Goal: Task Accomplishment & Management: Manage account settings

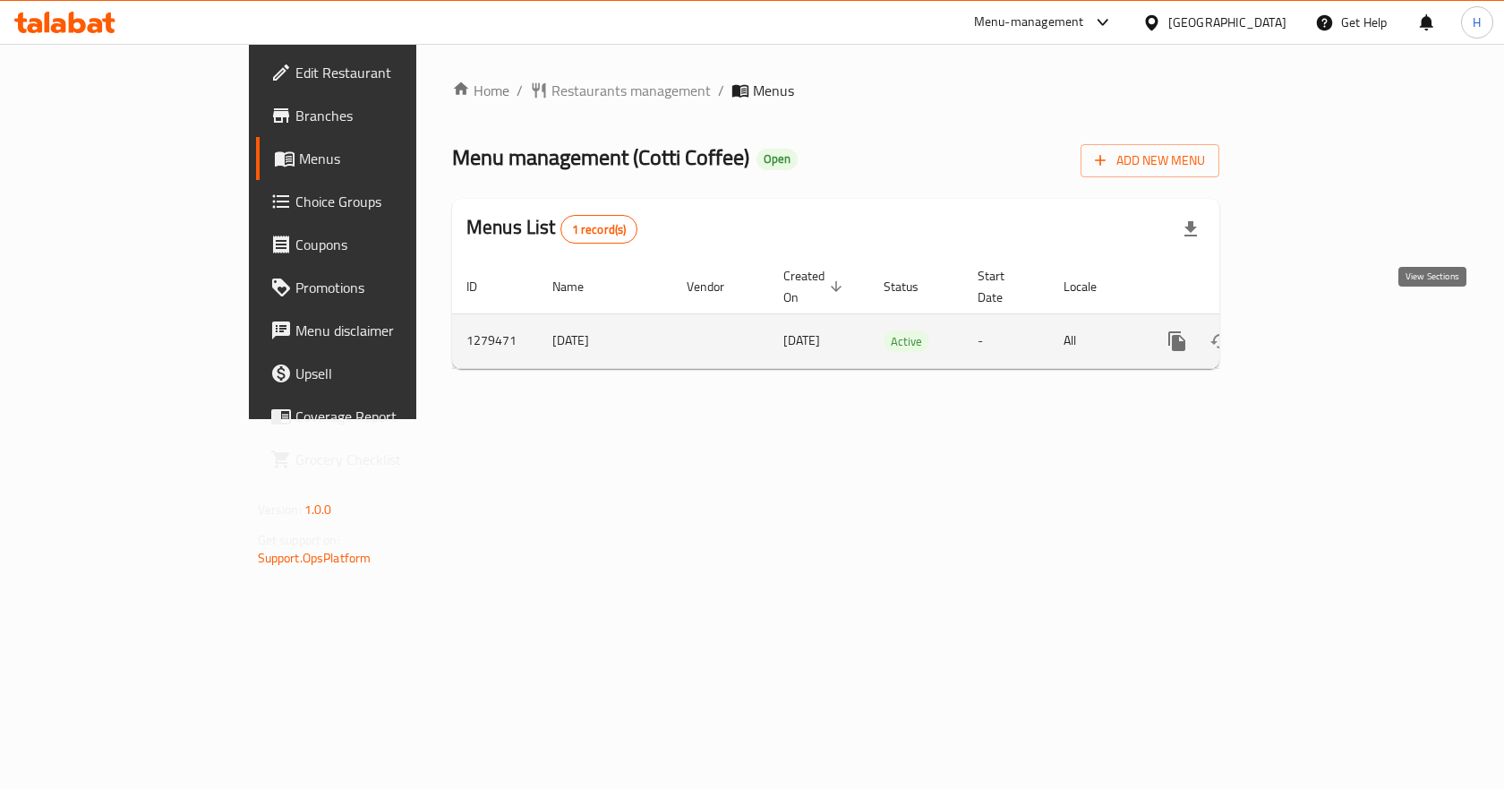
click at [1317, 330] on icon "enhanced table" at bounding box center [1306, 340] width 21 height 21
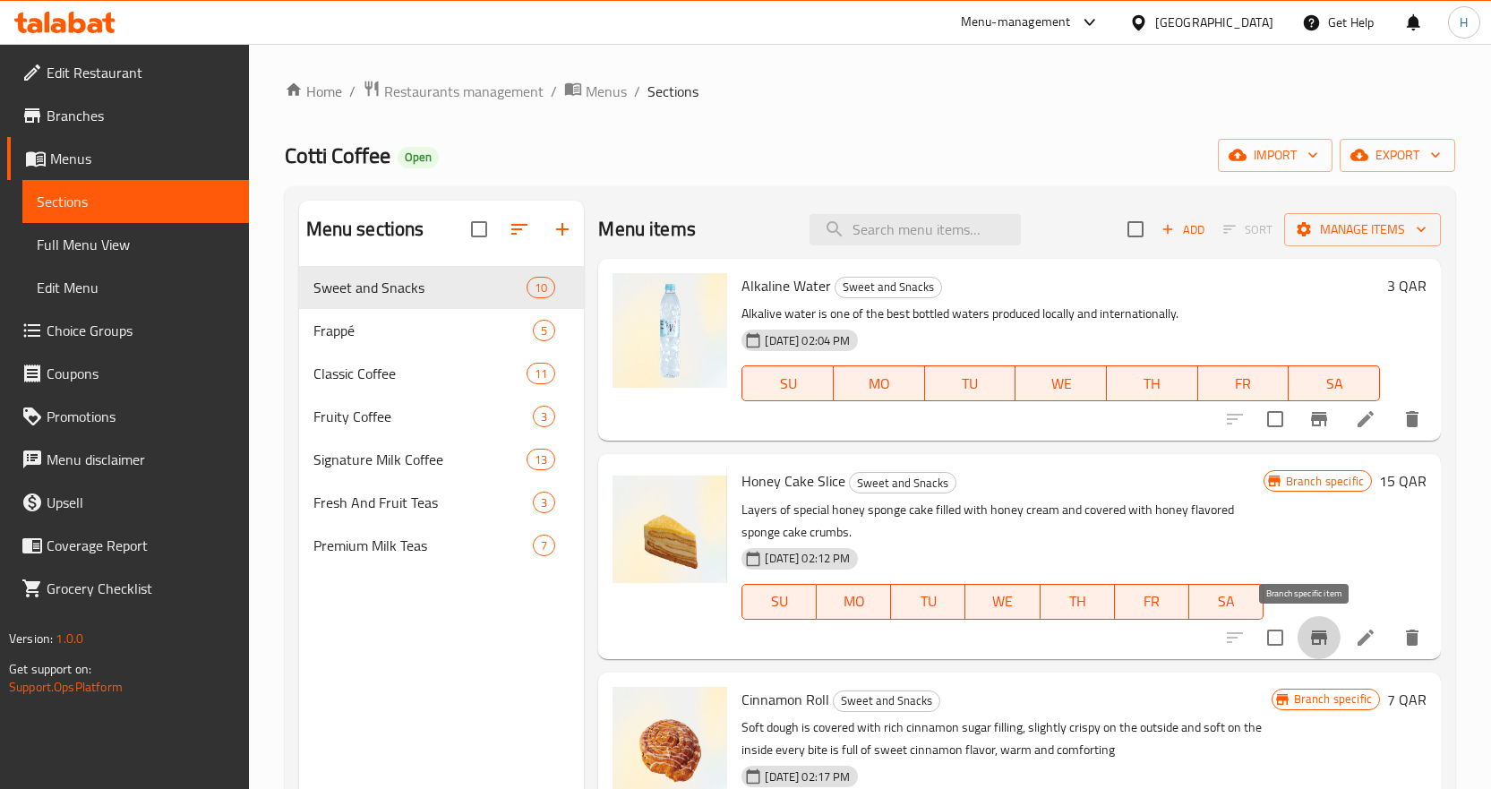
click at [1311, 633] on icon "Branch-specific-item" at bounding box center [1319, 637] width 16 height 14
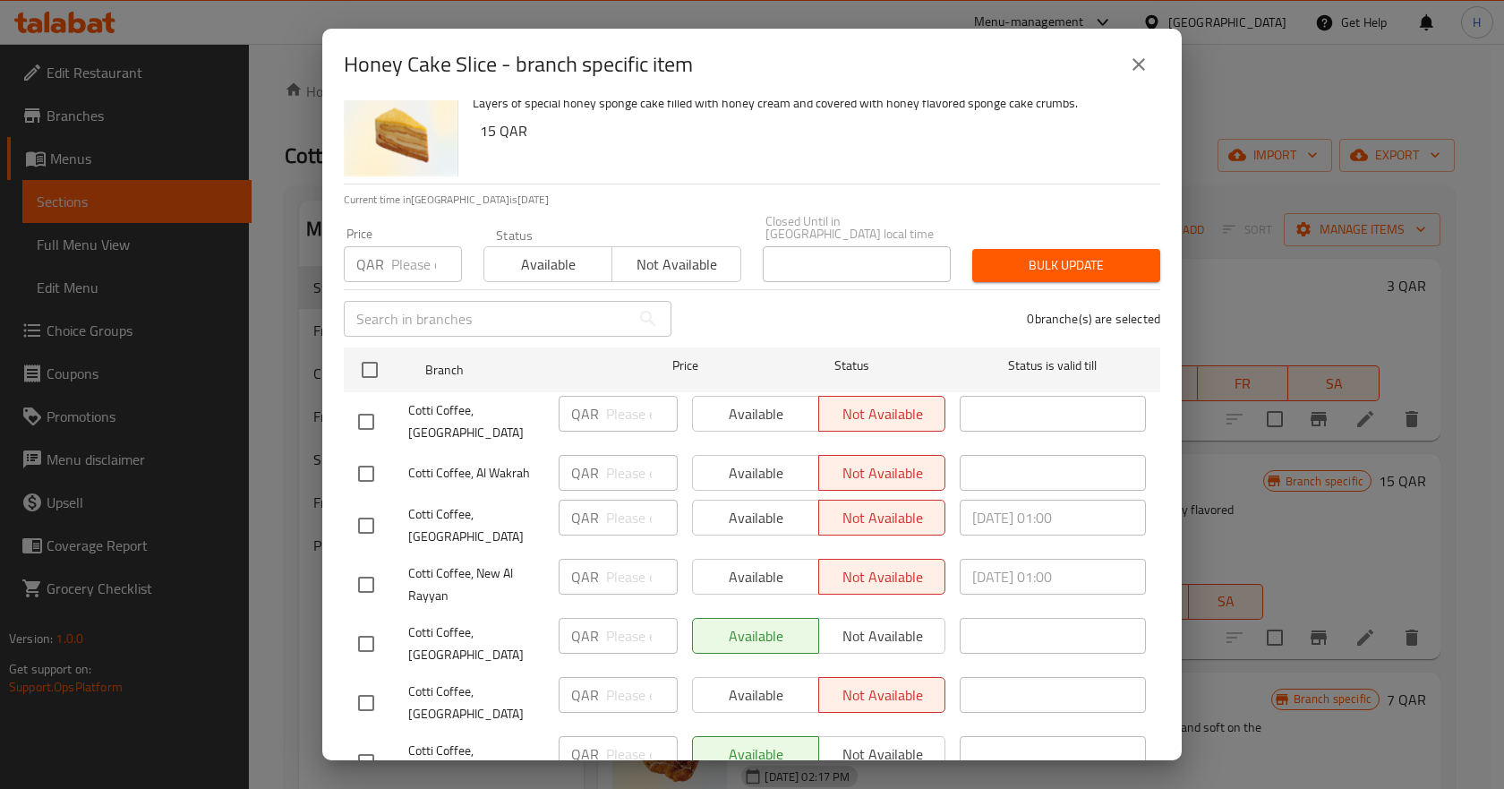
scroll to position [69, 0]
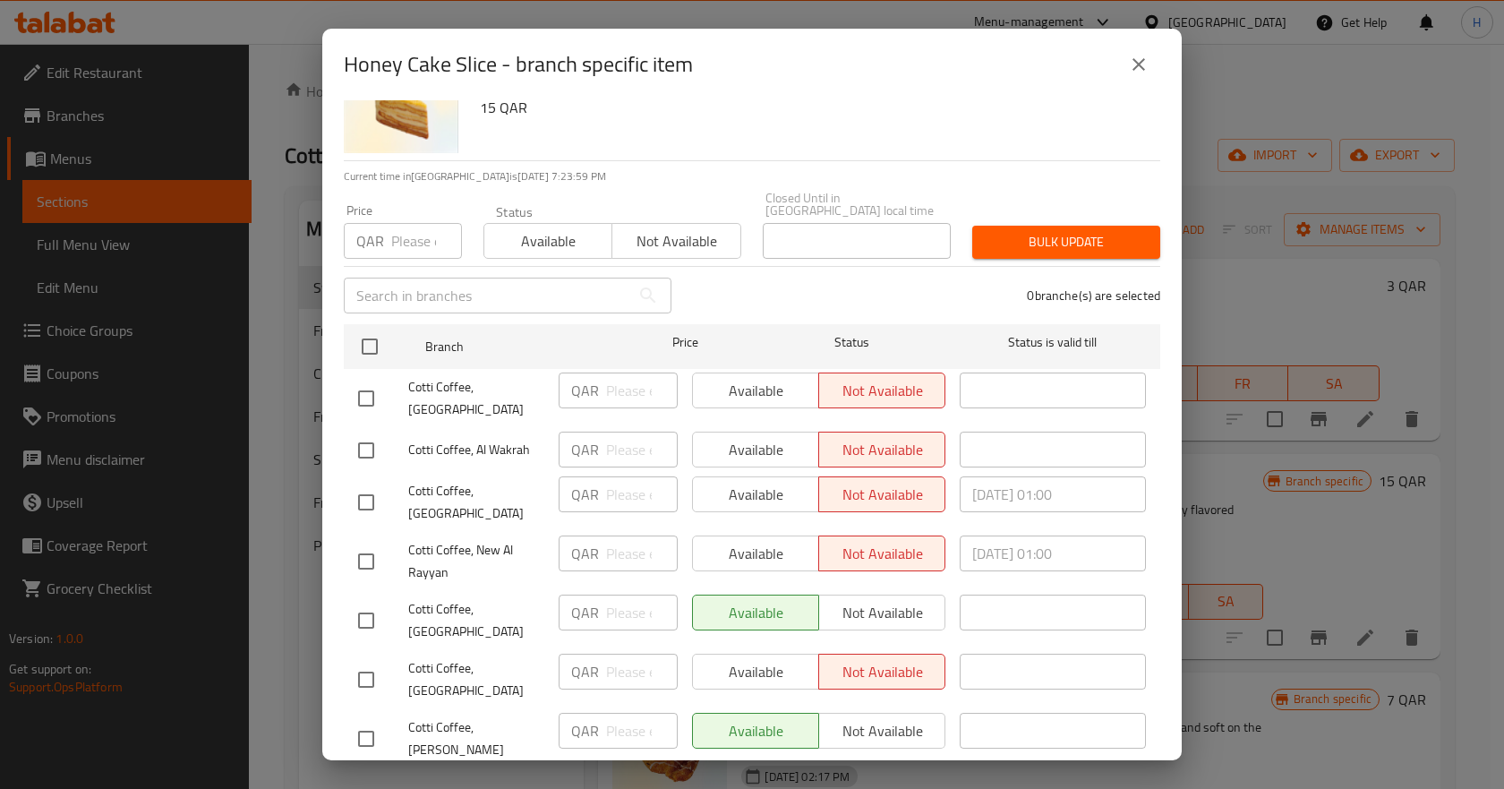
click at [1145, 63] on icon "close" at bounding box center [1138, 64] width 21 height 21
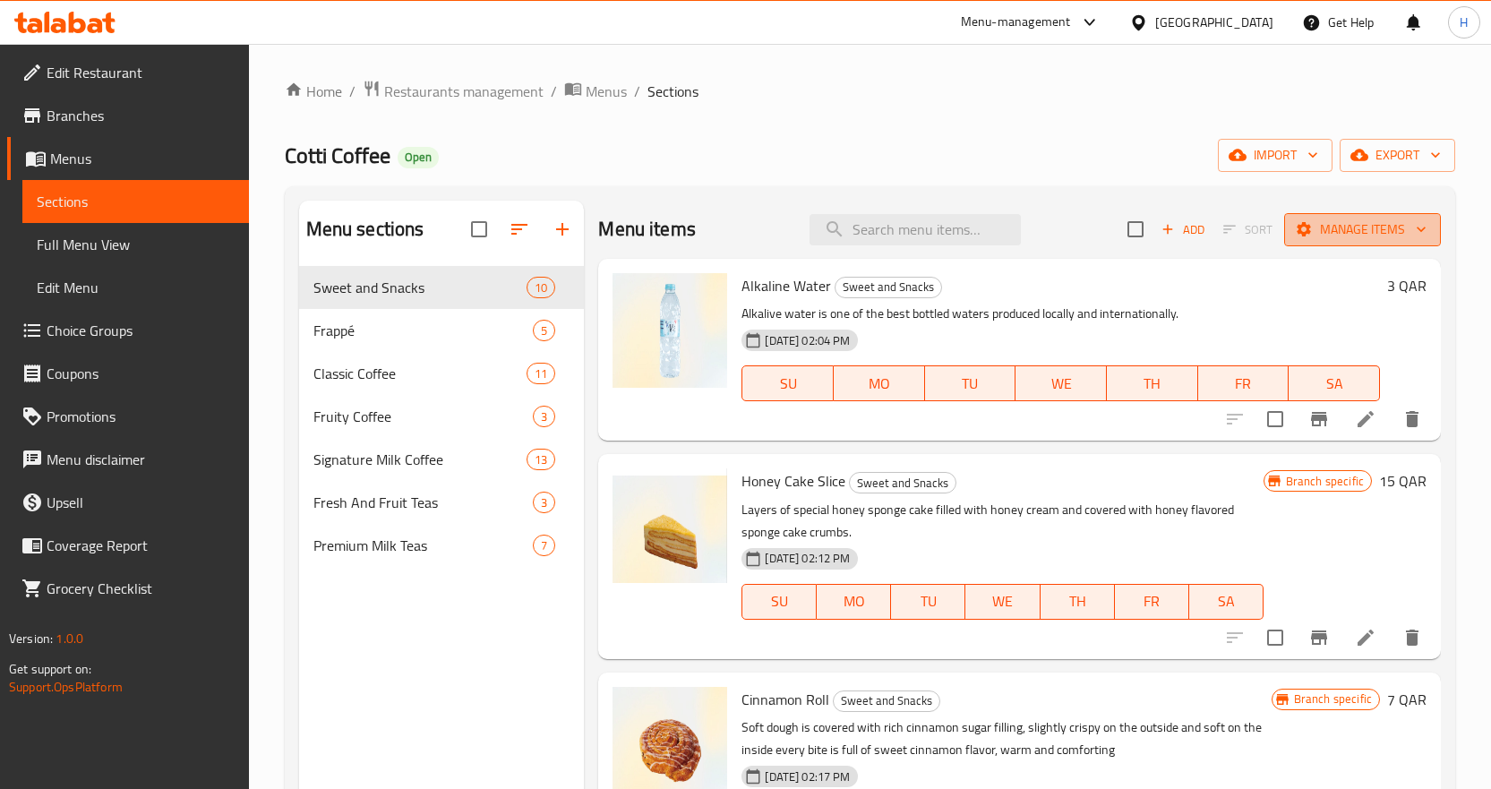
click at [1323, 218] on span "Manage items" at bounding box center [1362, 229] width 128 height 22
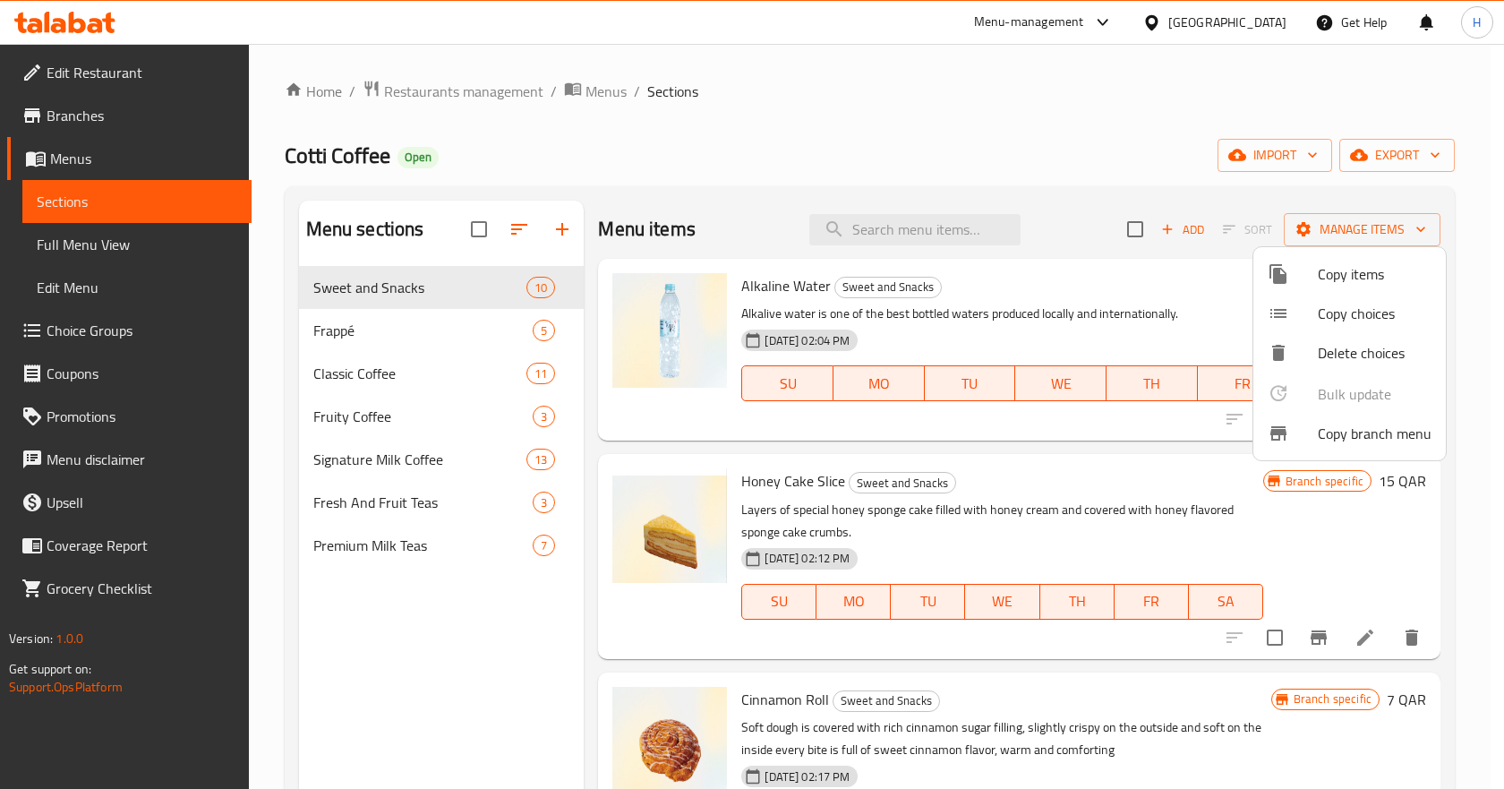
click at [1329, 435] on span "Copy branch menu" at bounding box center [1375, 433] width 114 height 21
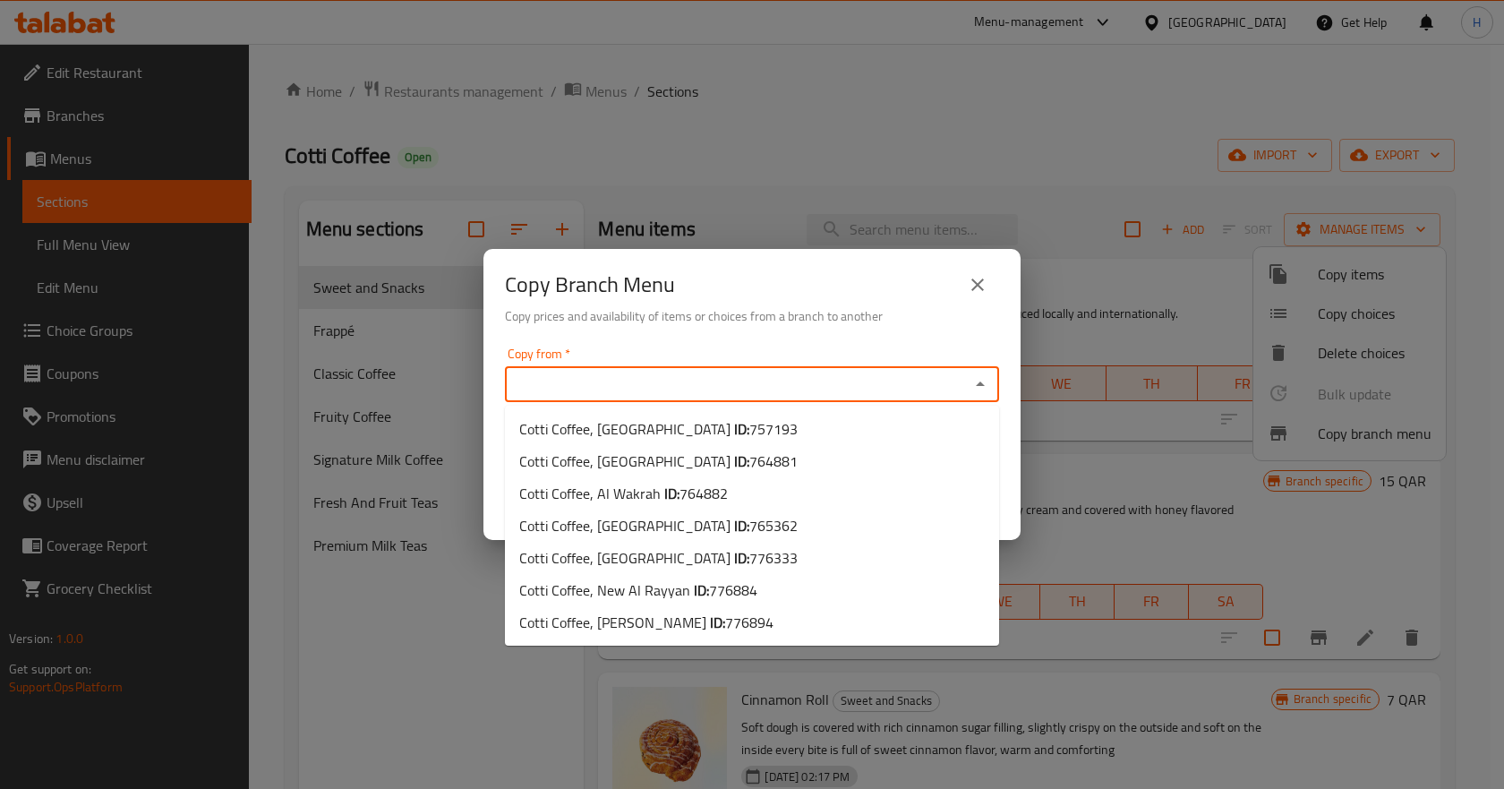
click at [623, 377] on input "Copy from   *" at bounding box center [737, 384] width 454 height 25
click at [734, 556] on b "ID:" at bounding box center [741, 557] width 15 height 27
type input "Cotti Coffee, [GEOGRAPHIC_DATA]"
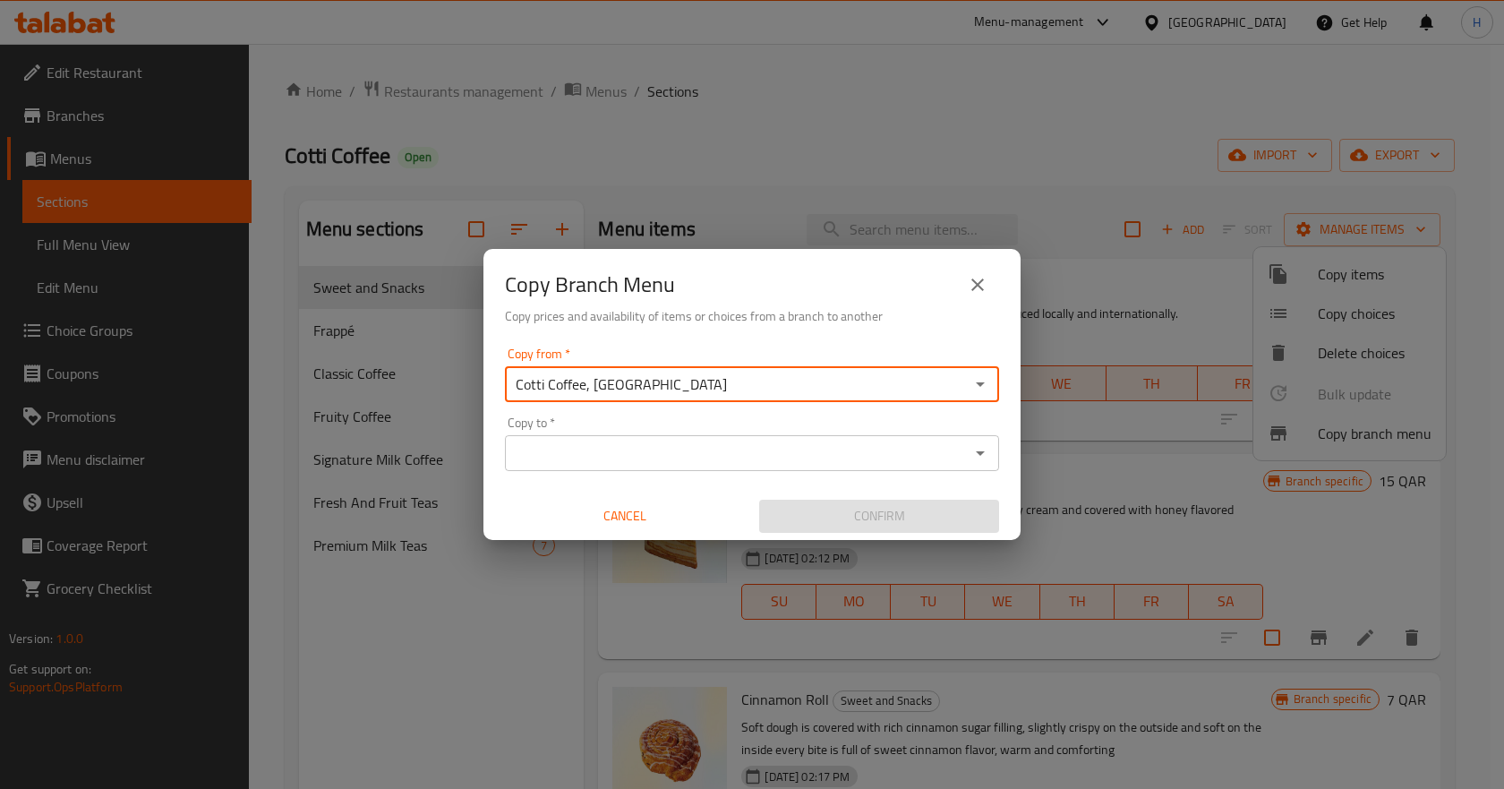
click at [643, 445] on input "Copy to   *" at bounding box center [737, 453] width 454 height 25
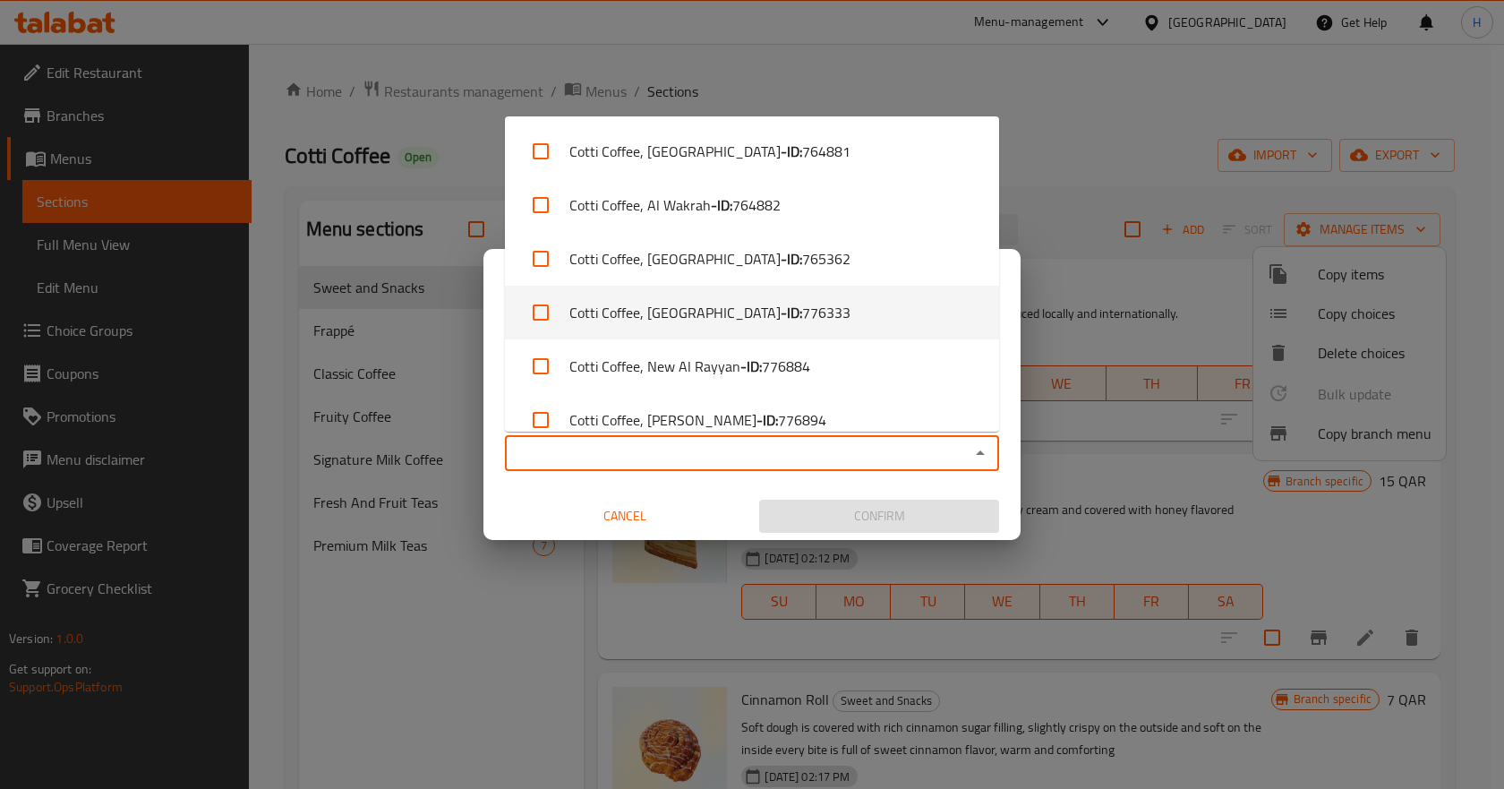
scroll to position [75, 0]
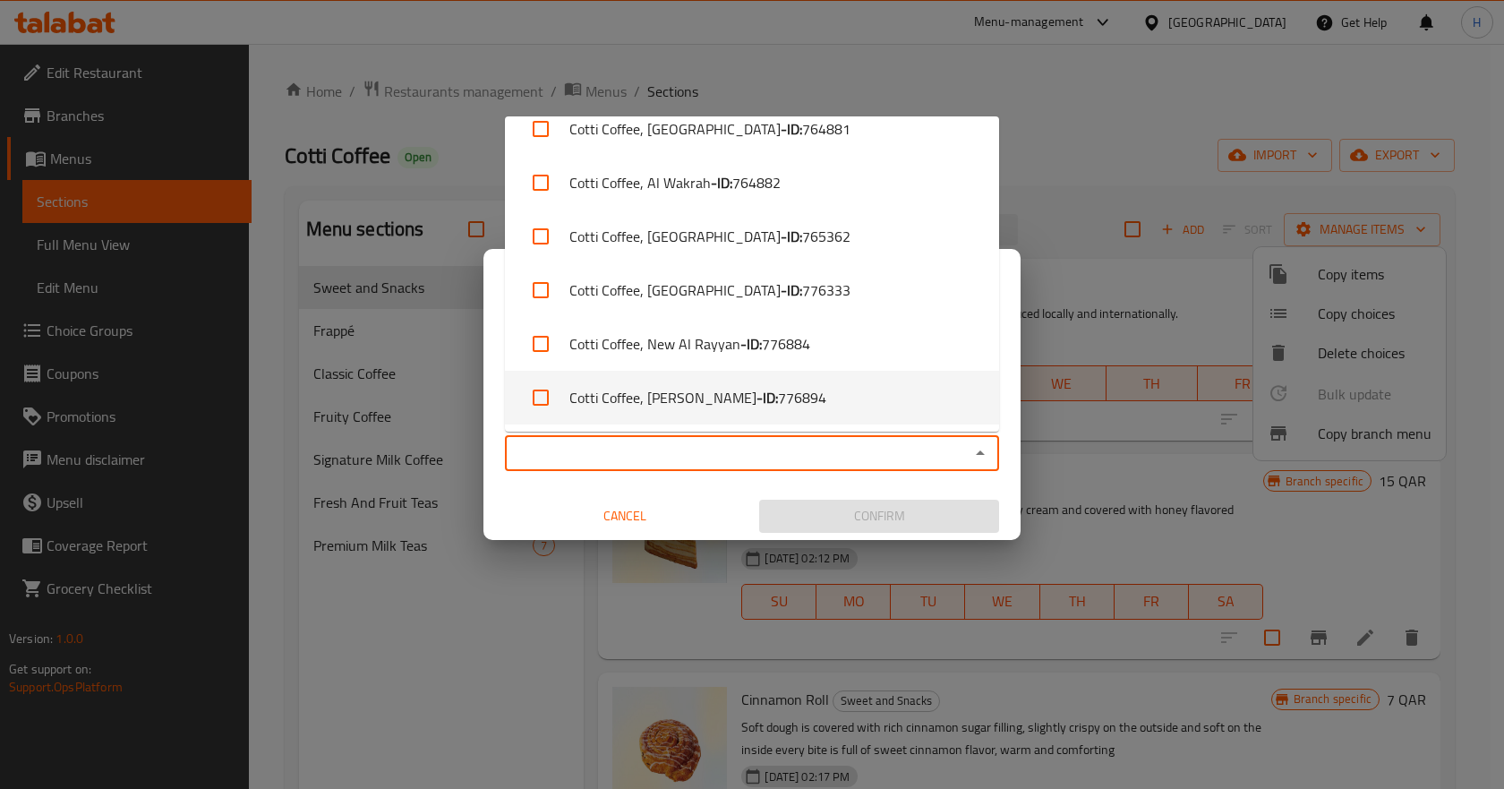
click at [667, 399] on li "Cotti Coffee, [PERSON_NAME] - ID: 776894" at bounding box center [752, 398] width 494 height 54
checkbox input "true"
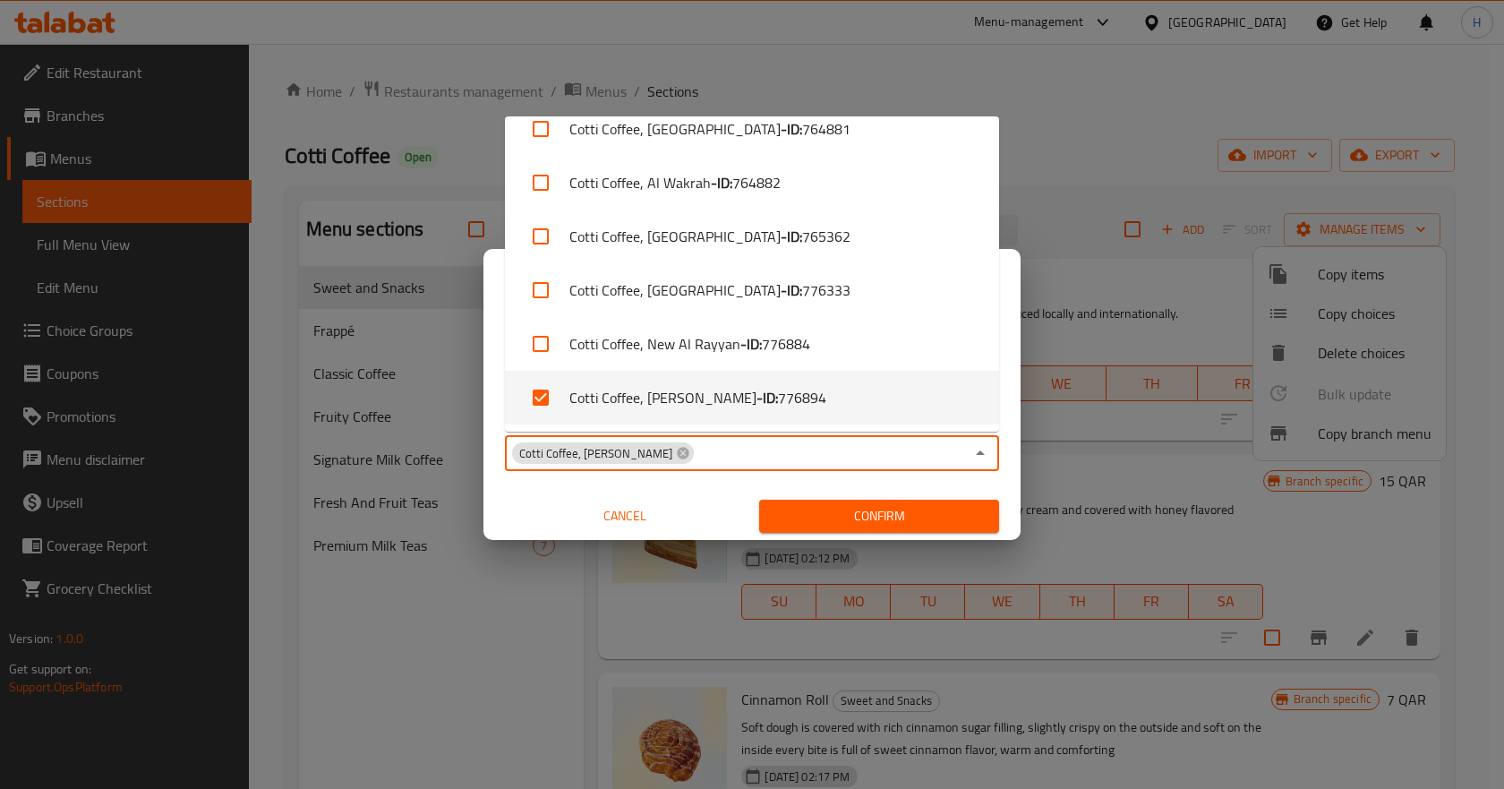
click at [810, 516] on span "Confirm" at bounding box center [879, 516] width 211 height 22
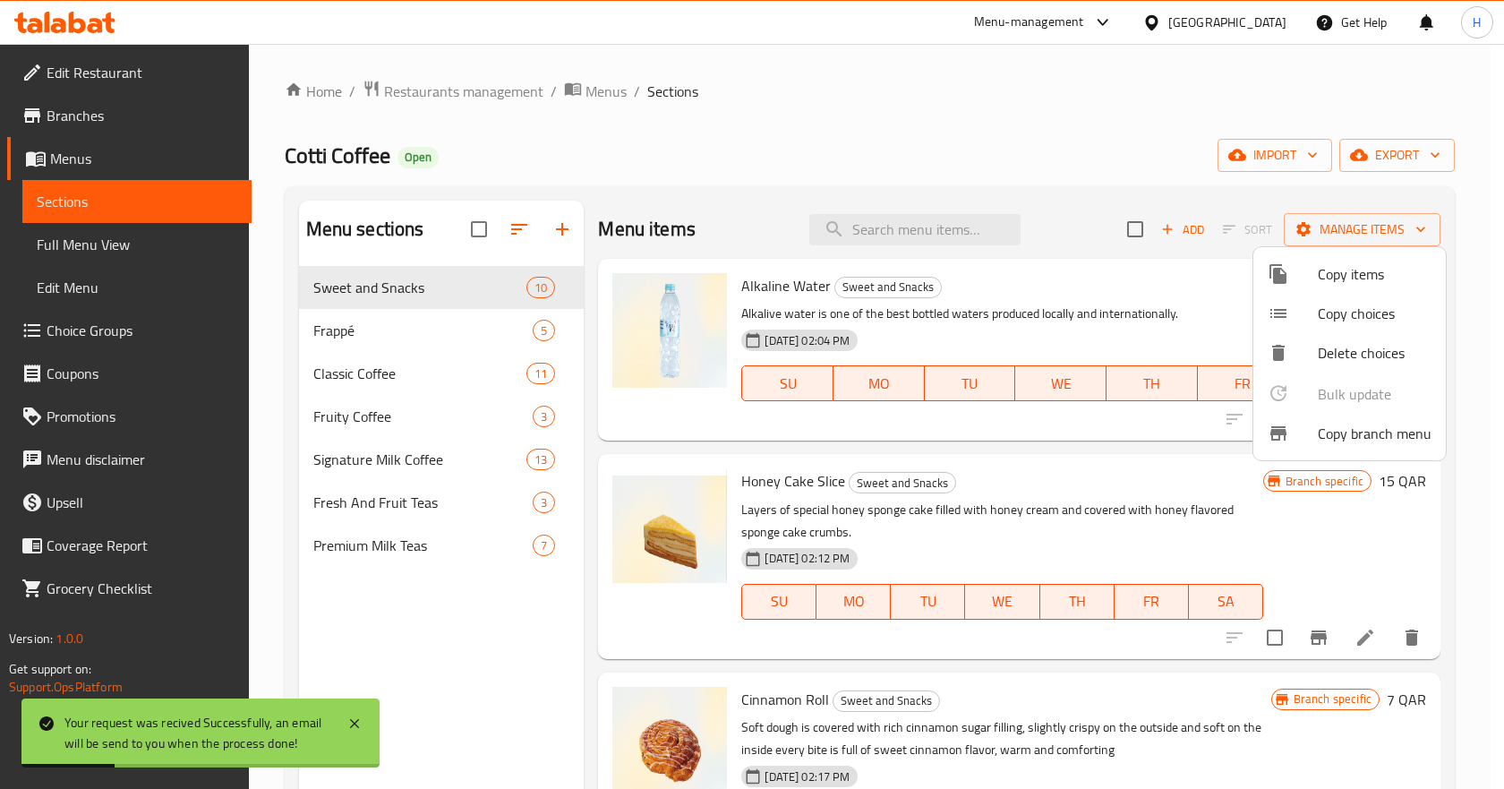
click at [1000, 492] on div at bounding box center [752, 394] width 1504 height 789
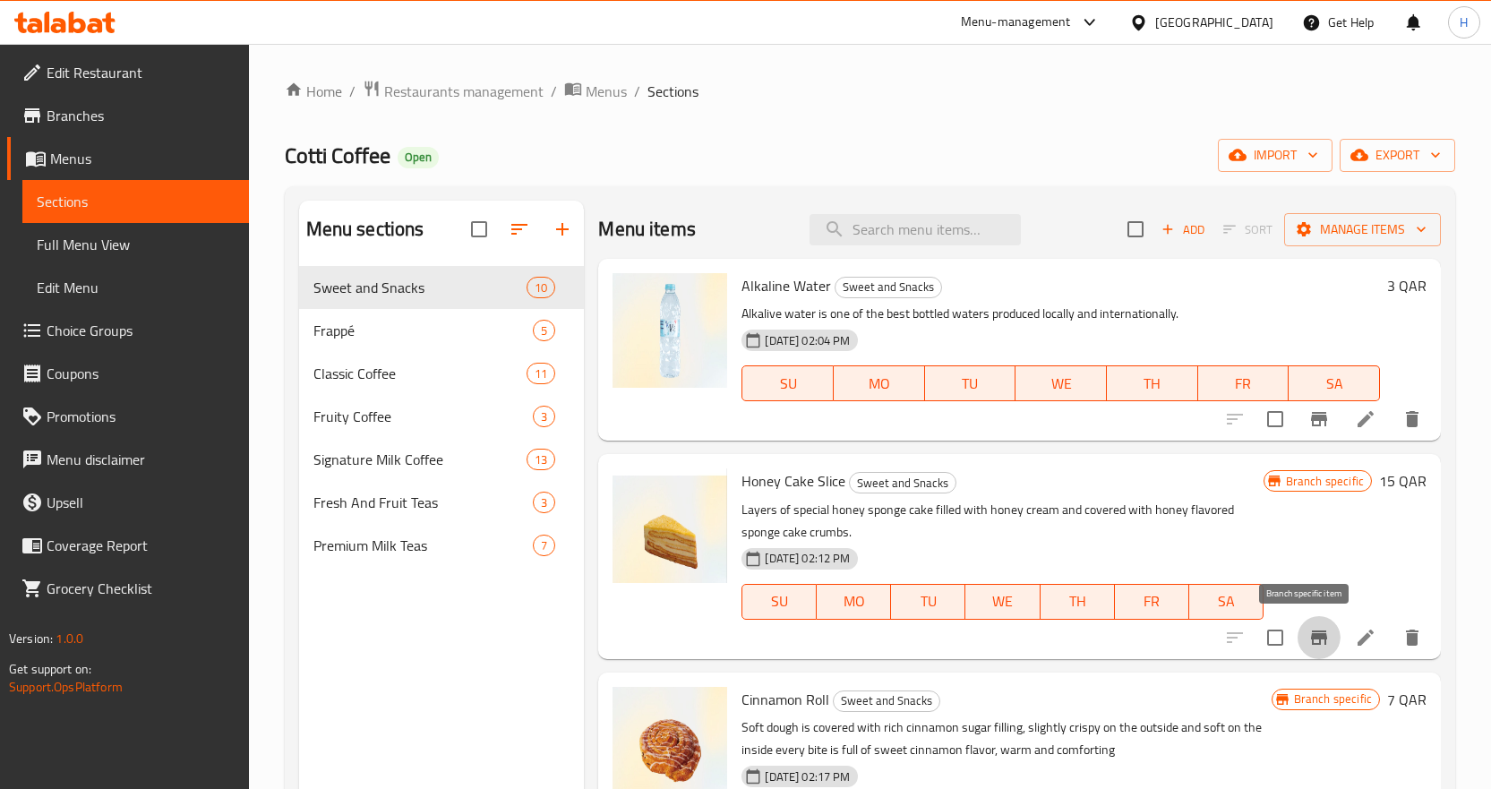
click at [1308, 639] on icon "Branch-specific-item" at bounding box center [1318, 637] width 21 height 21
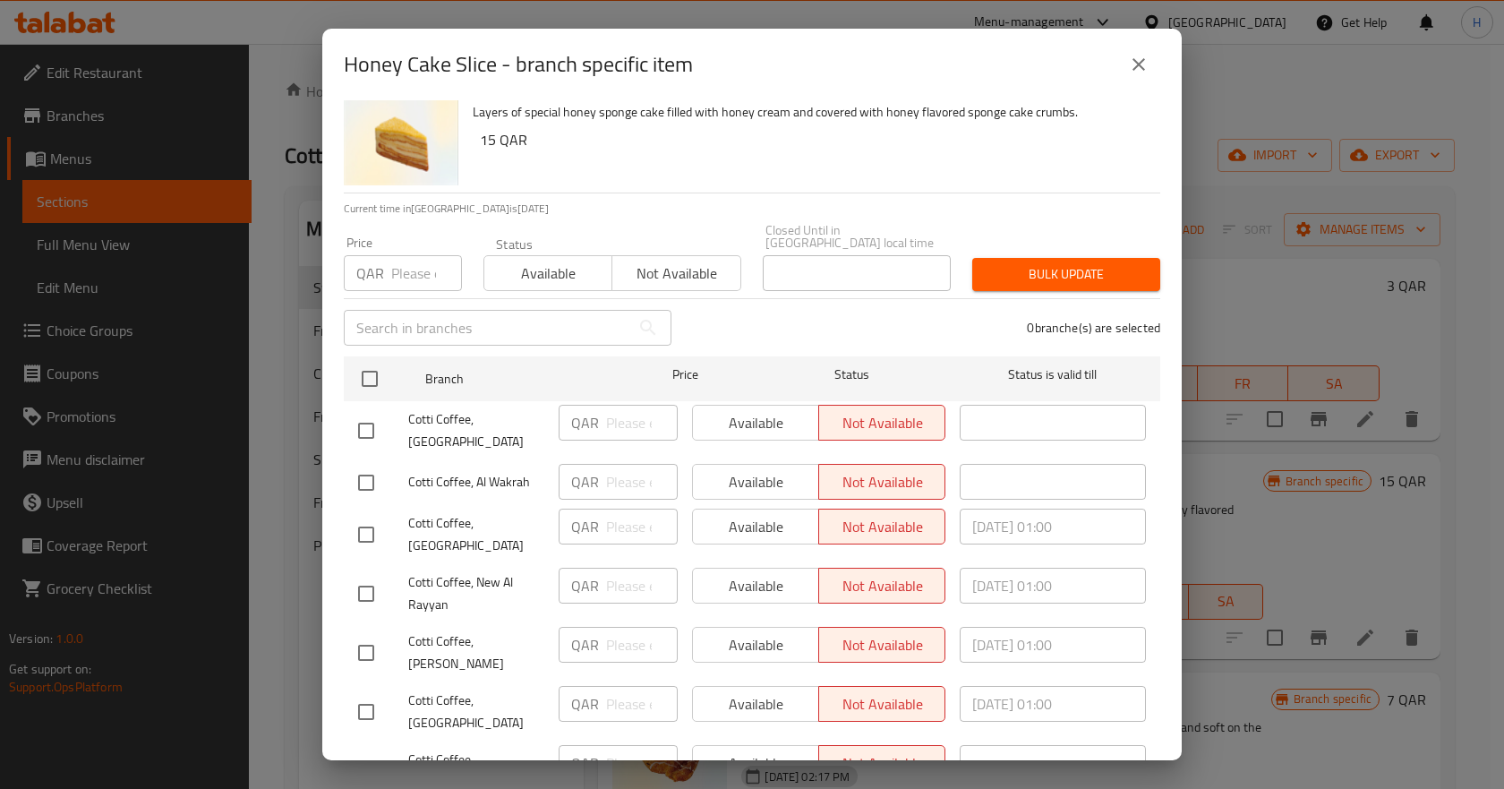
scroll to position [69, 0]
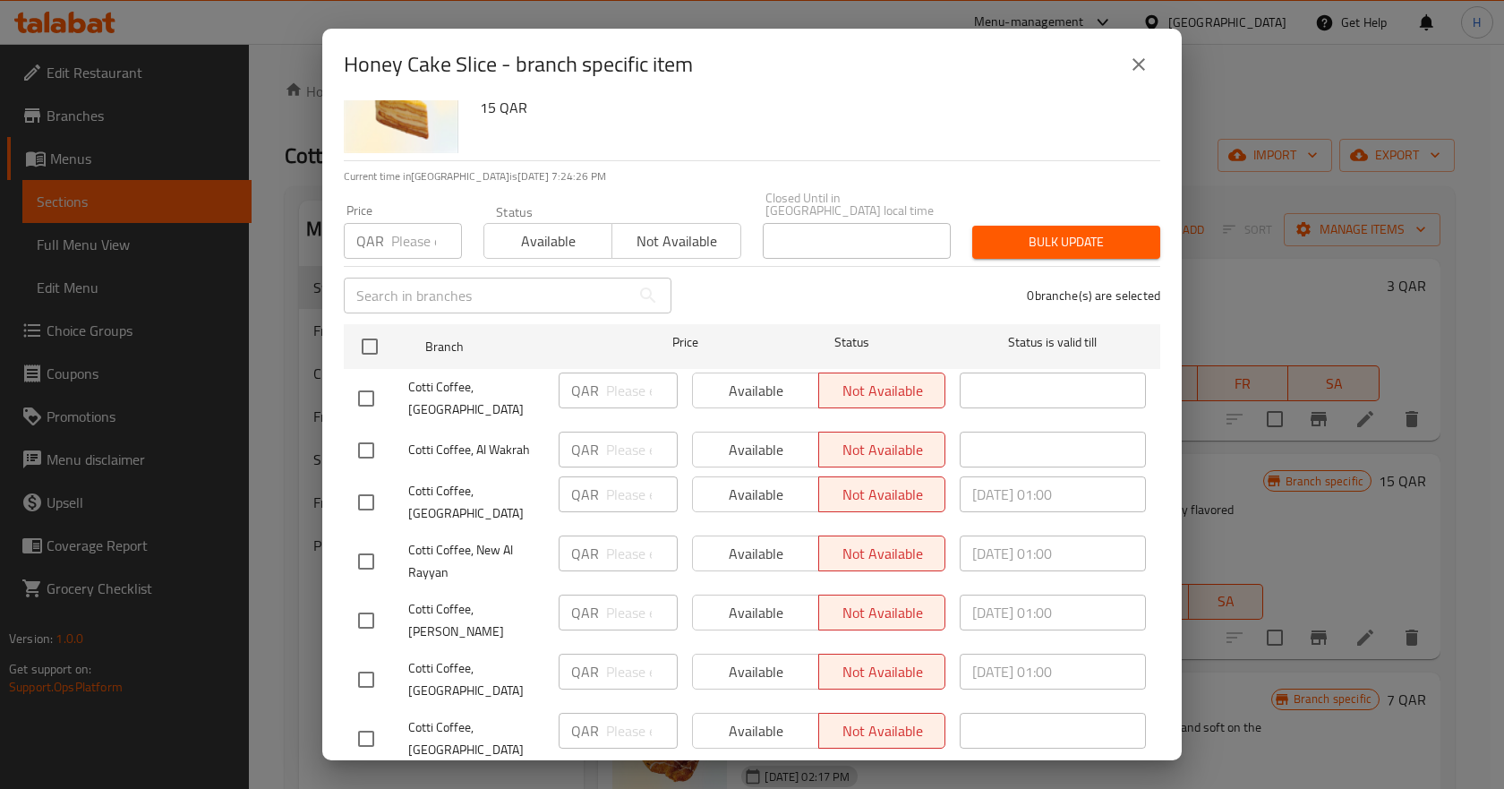
click at [1148, 64] on icon "close" at bounding box center [1138, 64] width 21 height 21
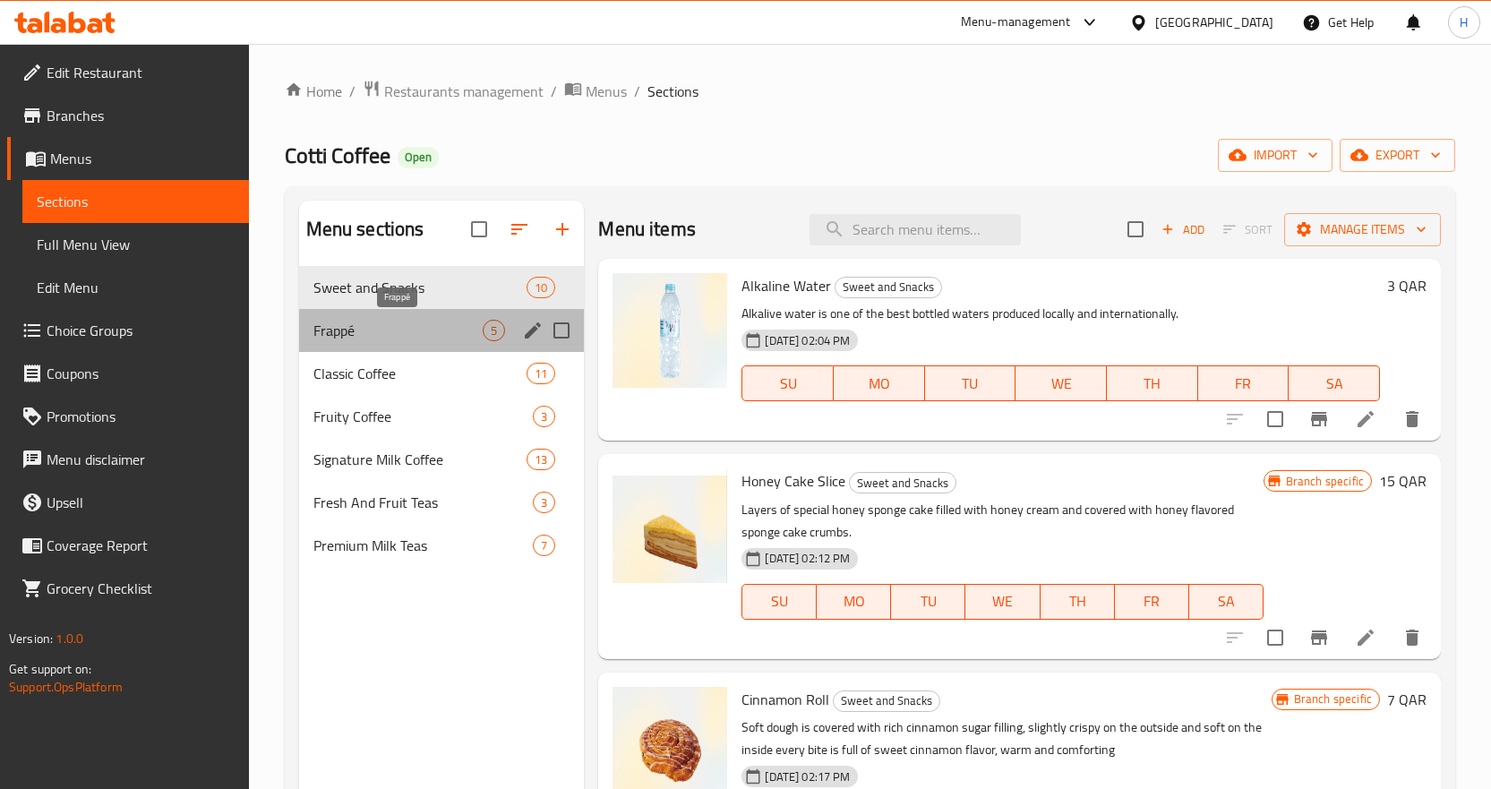
click at [403, 320] on span "Frappé" at bounding box center [398, 330] width 170 height 21
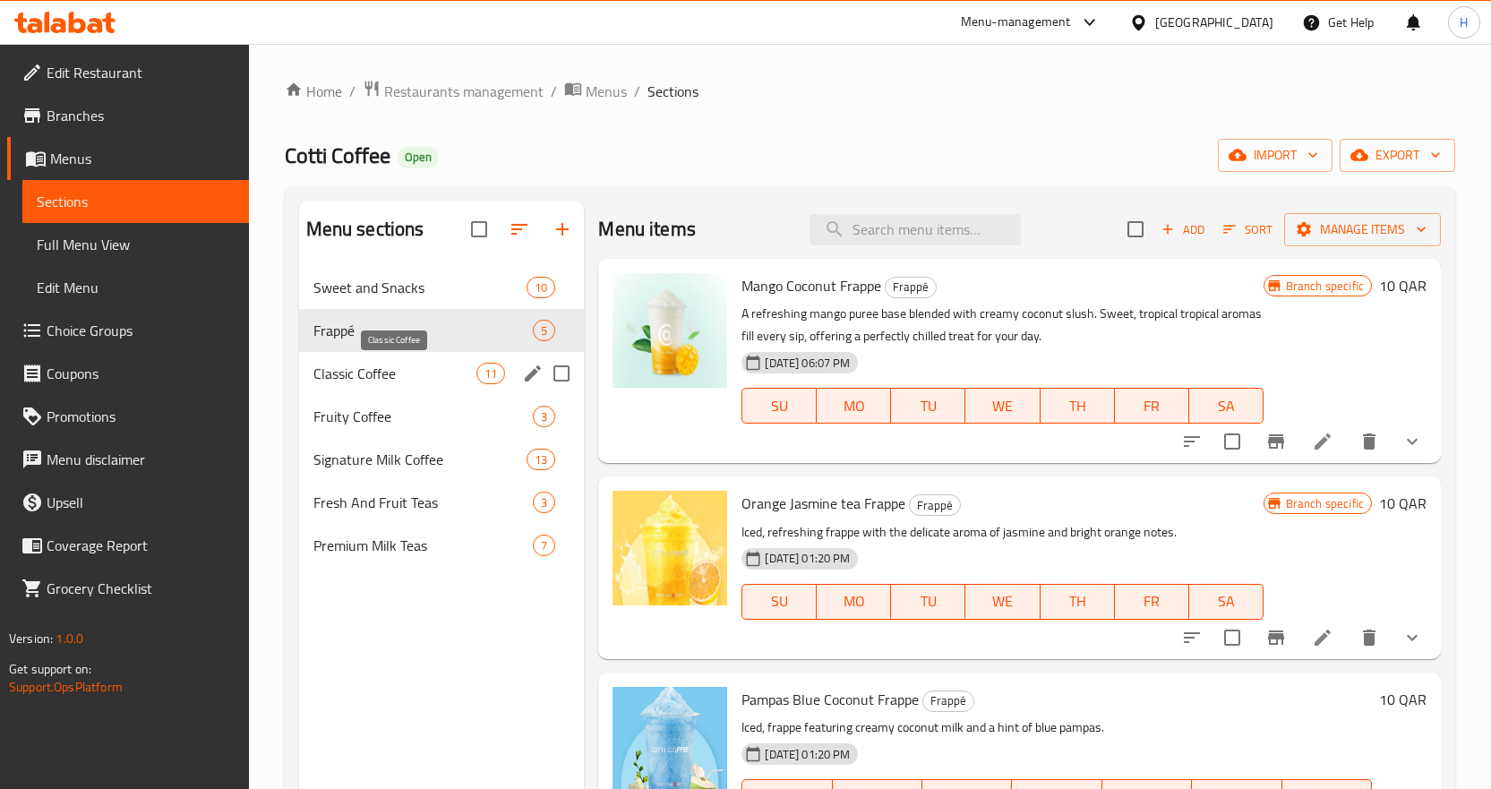
click at [378, 365] on span "Classic Coffee" at bounding box center [395, 373] width 164 height 21
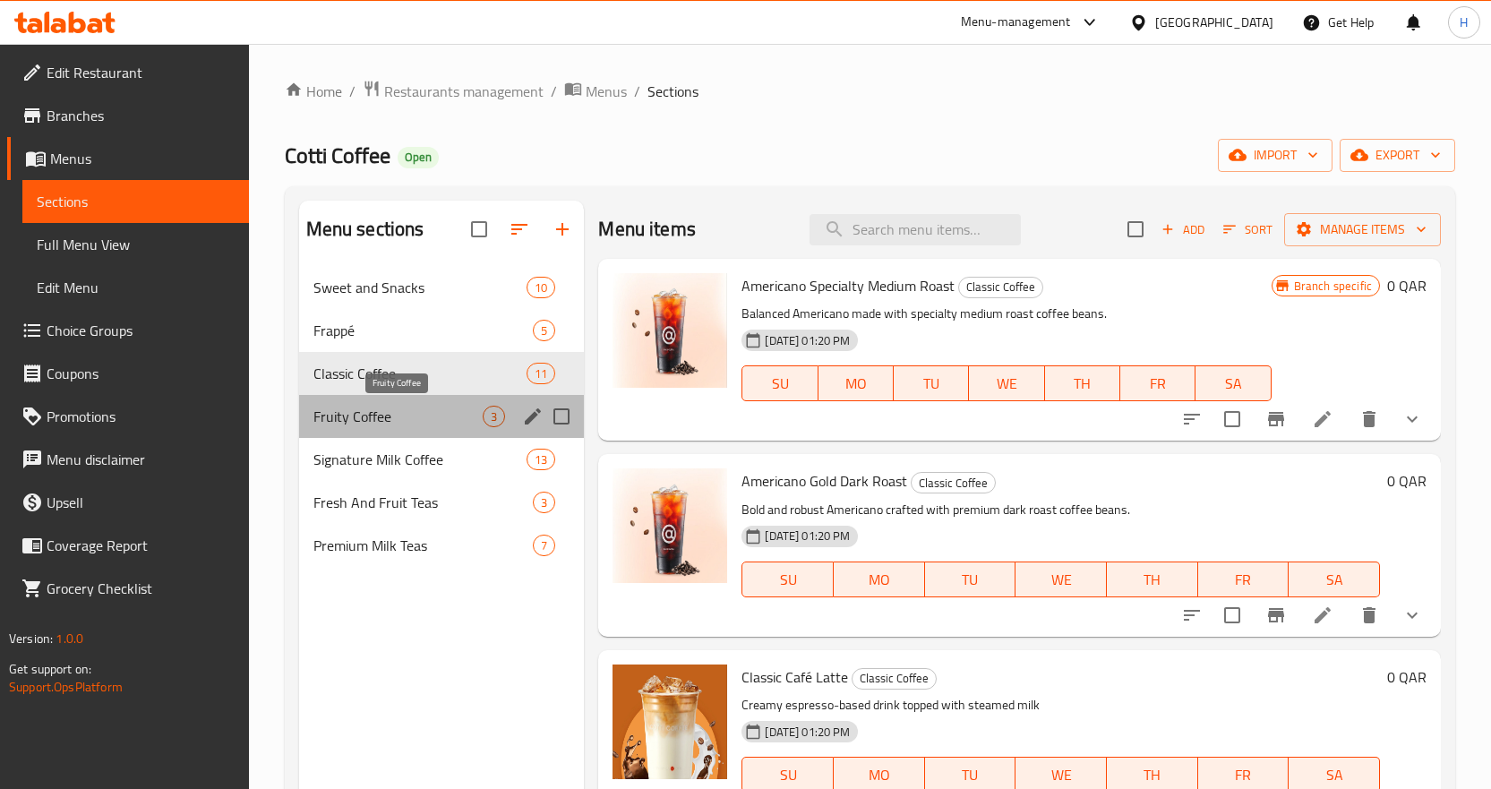
click at [373, 408] on span "Fruity Coffee" at bounding box center [398, 416] width 170 height 21
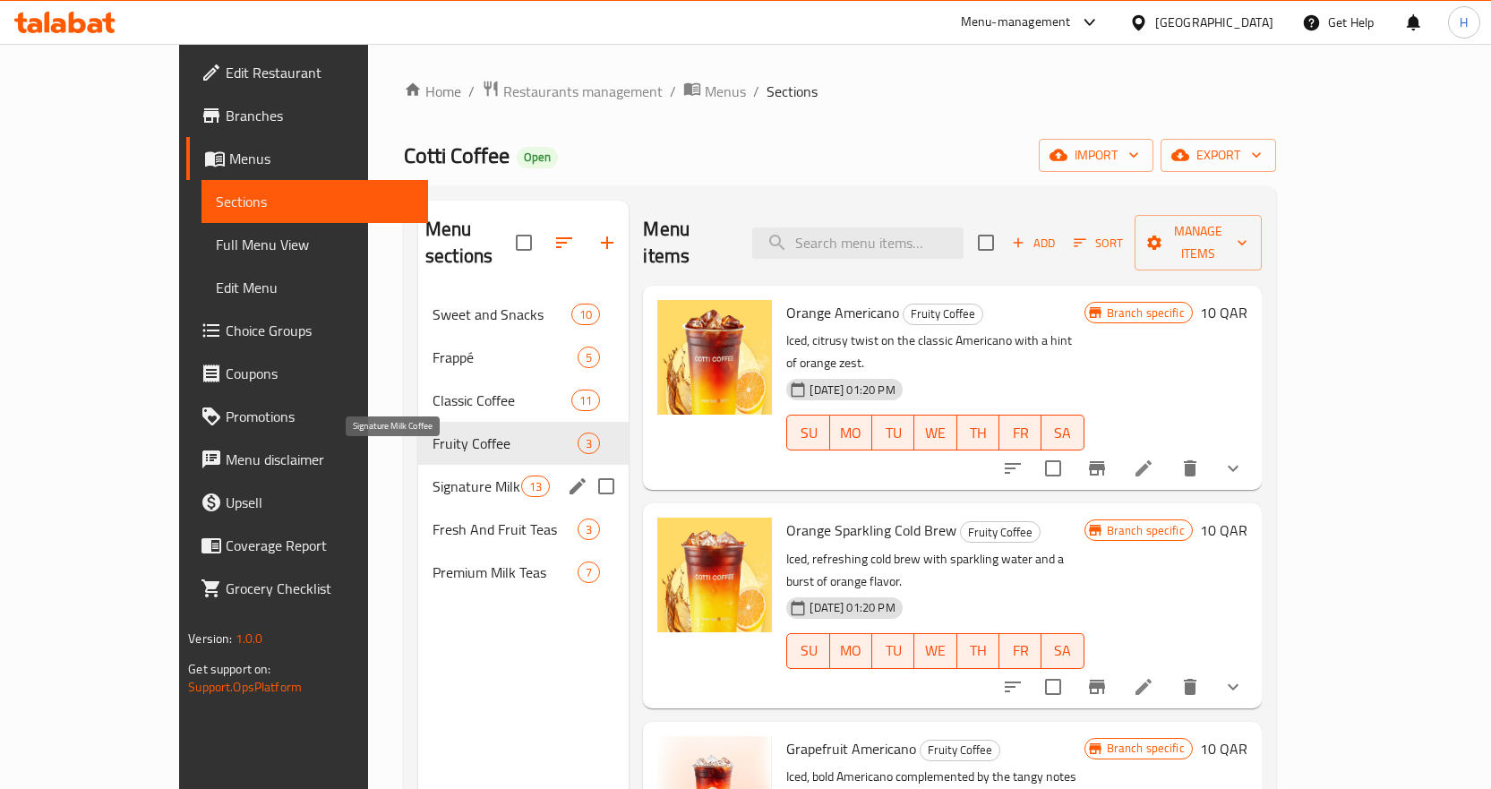
click at [432, 475] on span "Signature Milk Coffee" at bounding box center [476, 485] width 89 height 21
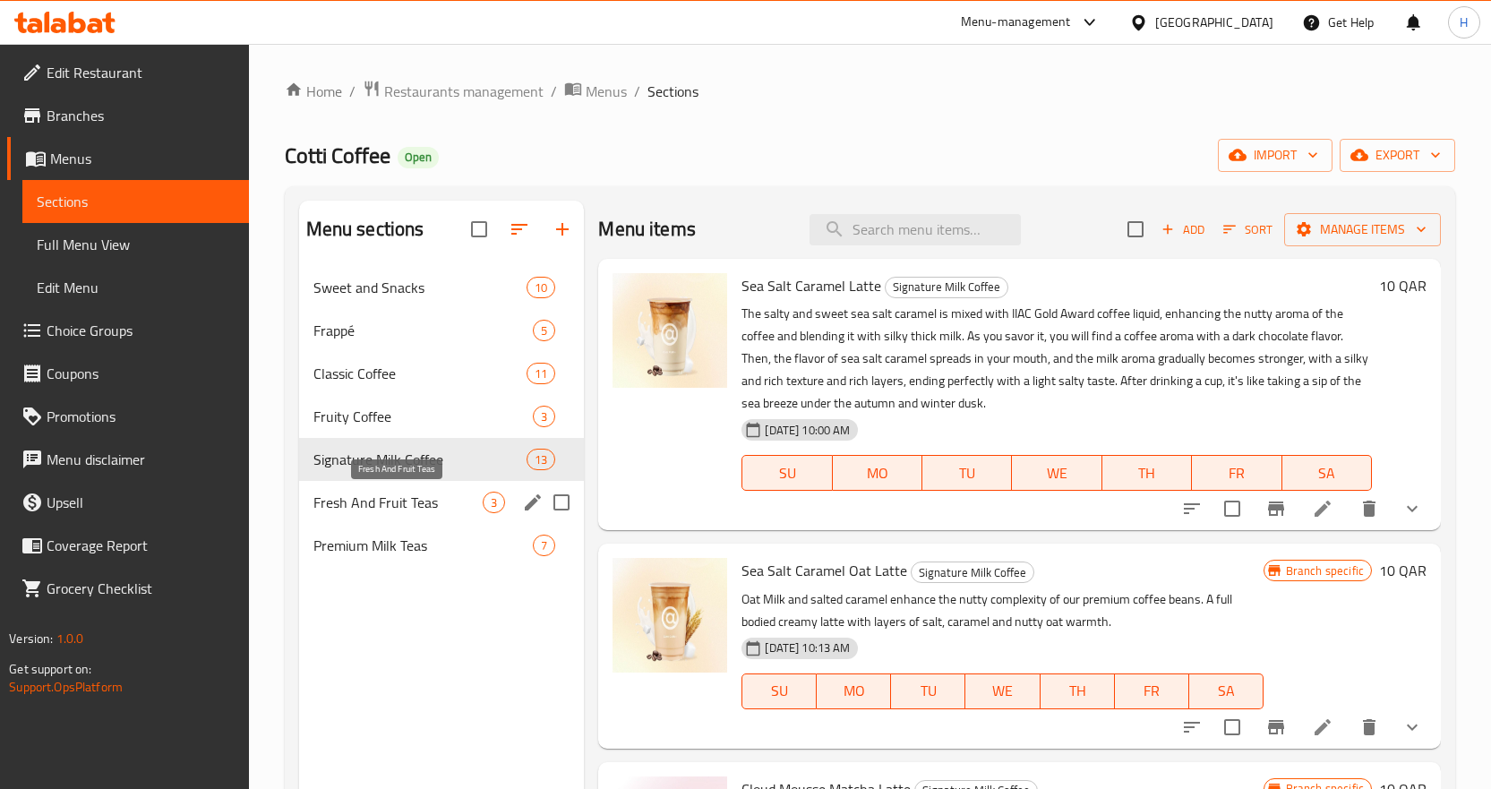
click at [390, 504] on span "Fresh And Fruit Teas" at bounding box center [398, 502] width 170 height 21
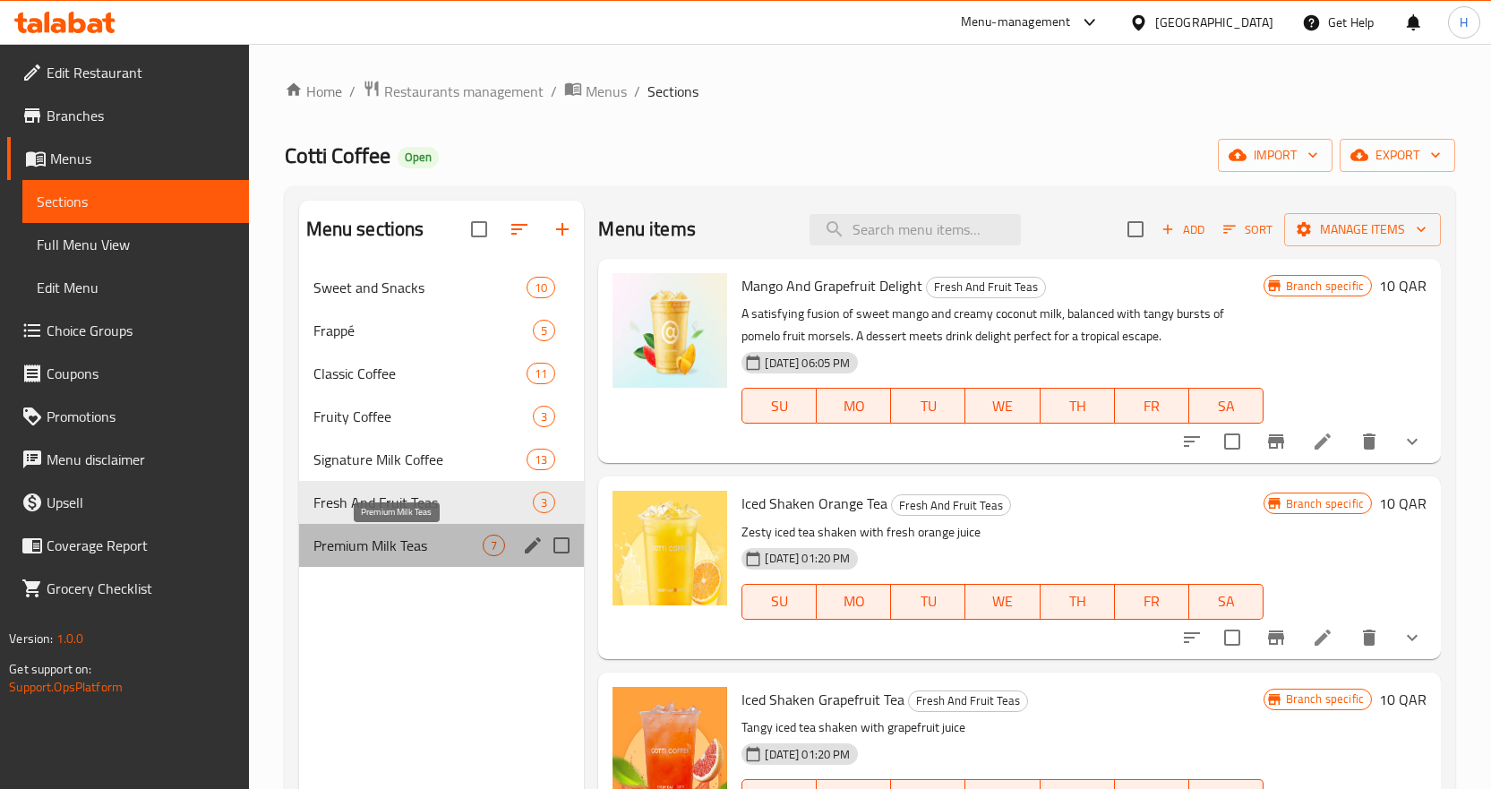
click at [393, 535] on span "Premium Milk Teas" at bounding box center [398, 545] width 170 height 21
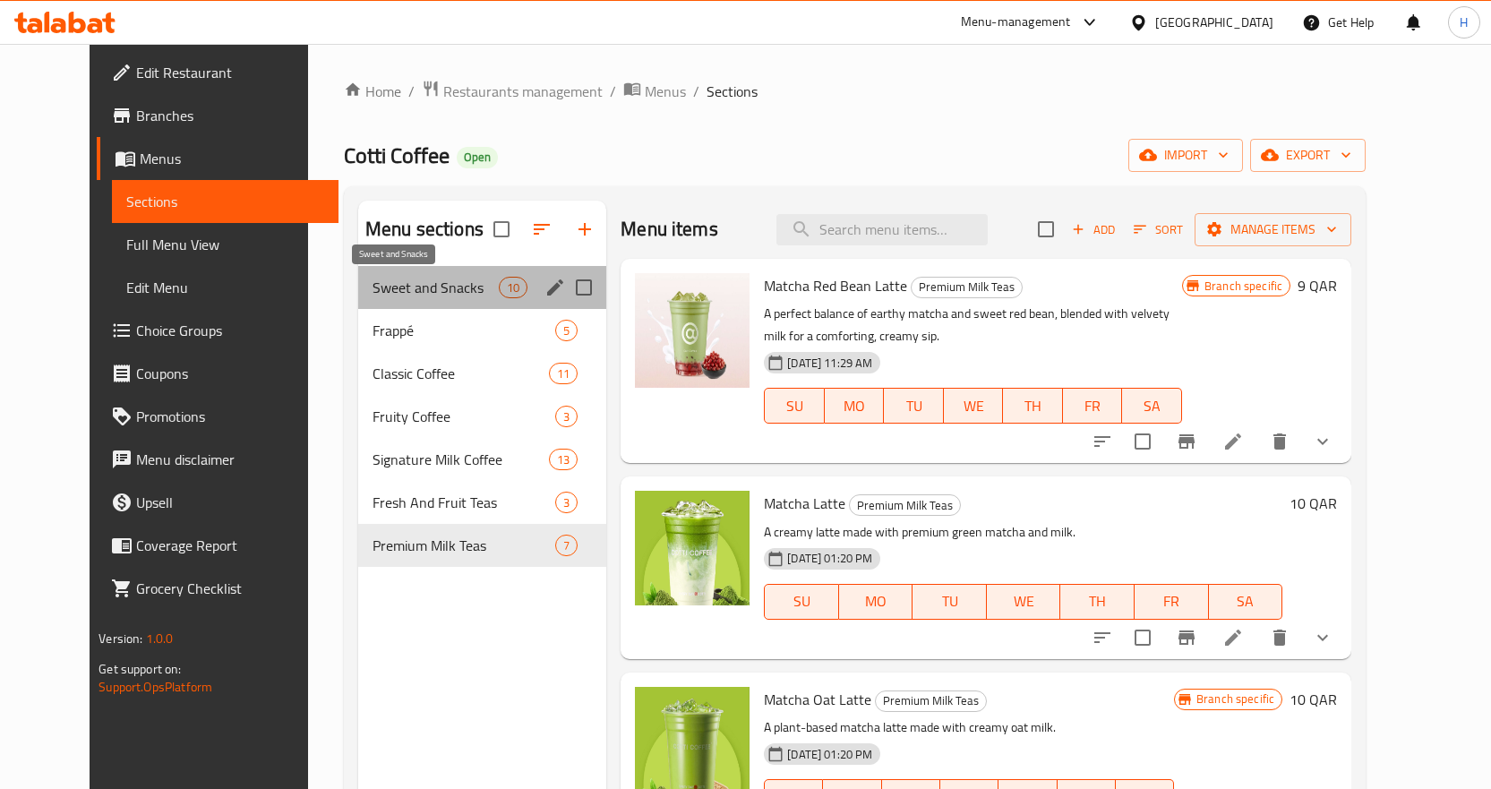
click at [409, 295] on span "Sweet and Snacks" at bounding box center [435, 287] width 126 height 21
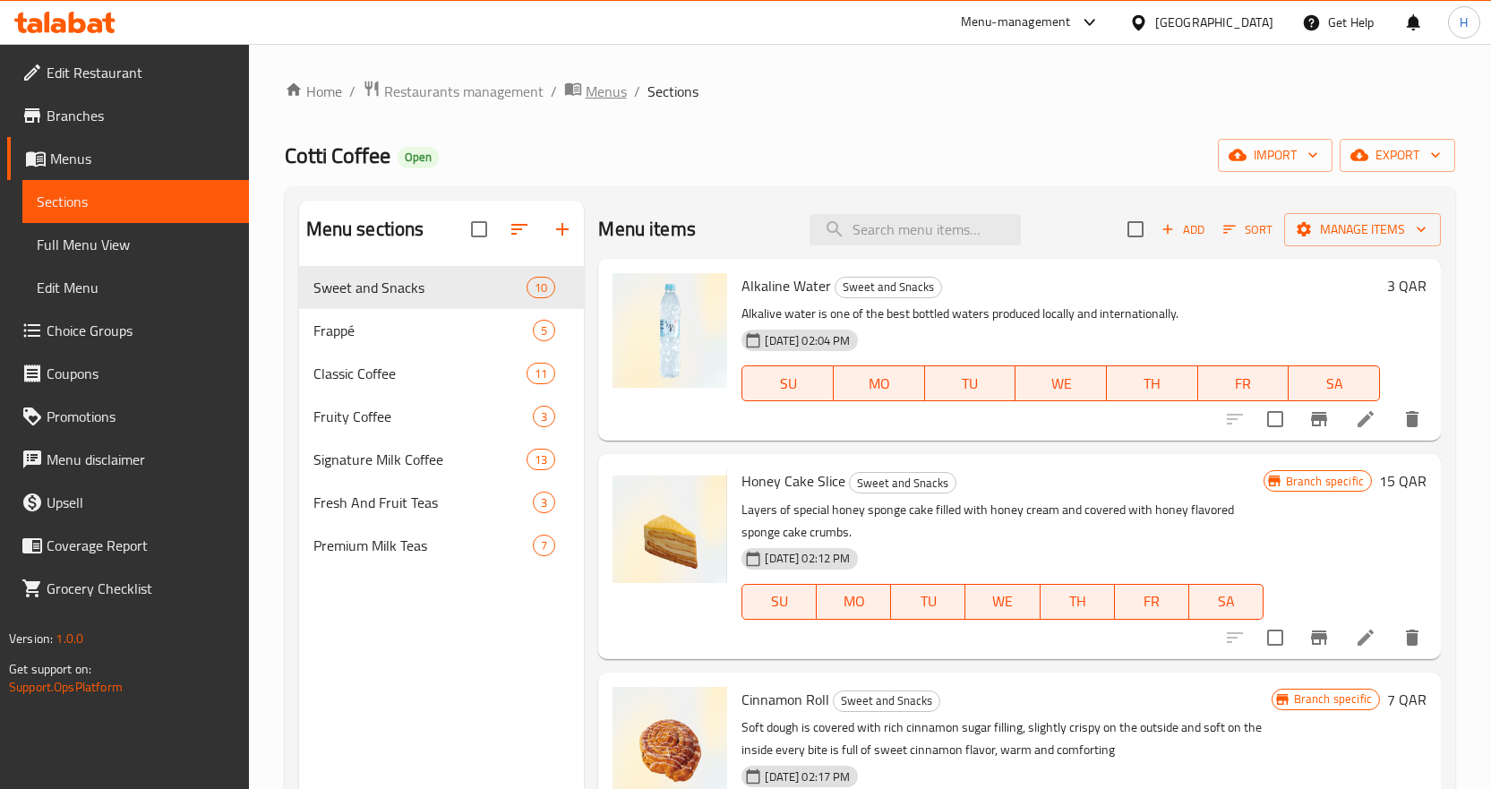
click at [595, 98] on span "Menus" at bounding box center [606, 91] width 41 height 21
